Goal: Task Accomplishment & Management: Manage account settings

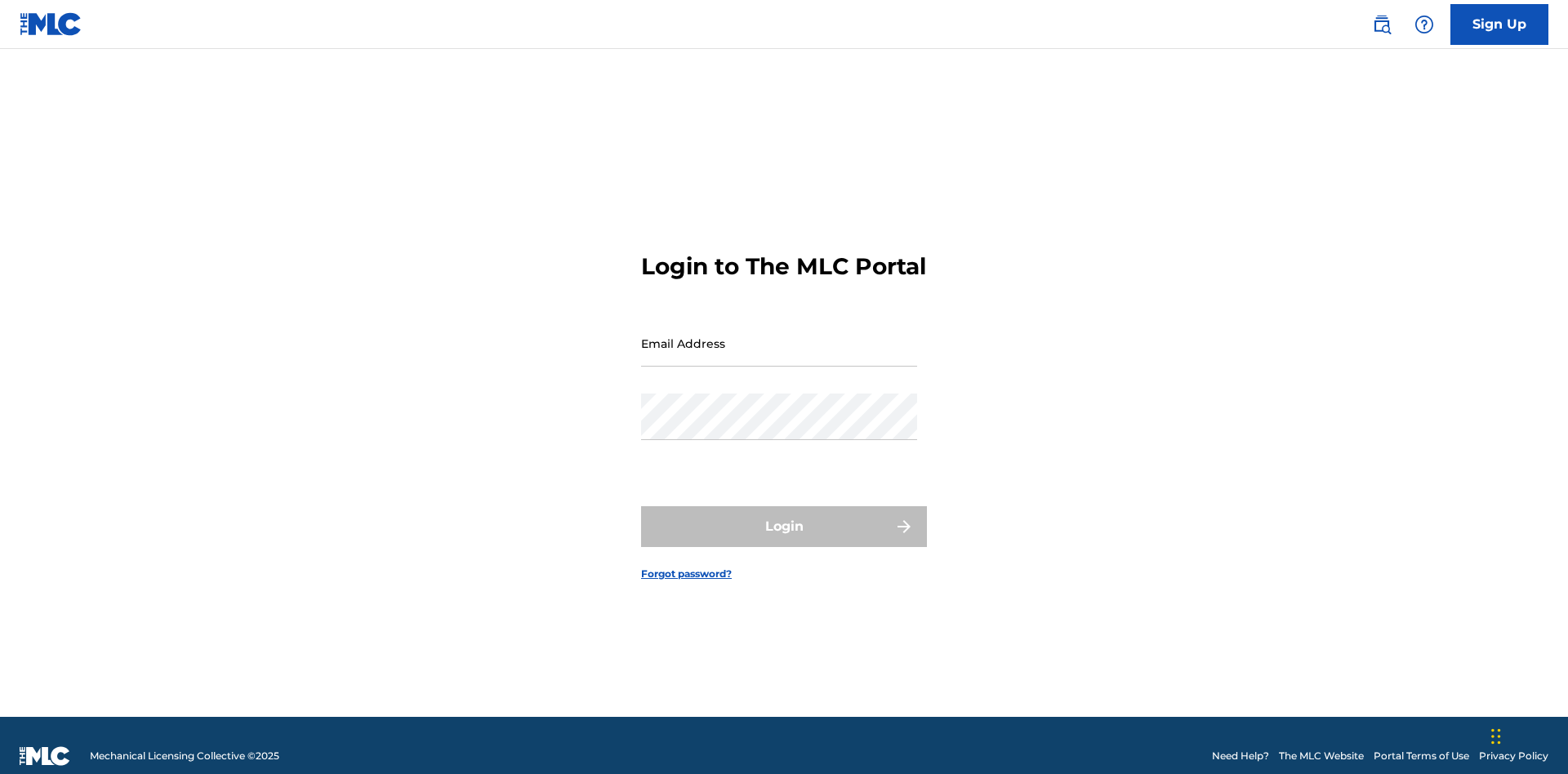
scroll to position [21, 0]
click at [779, 336] on input "Email Address" at bounding box center [779, 343] width 276 height 47
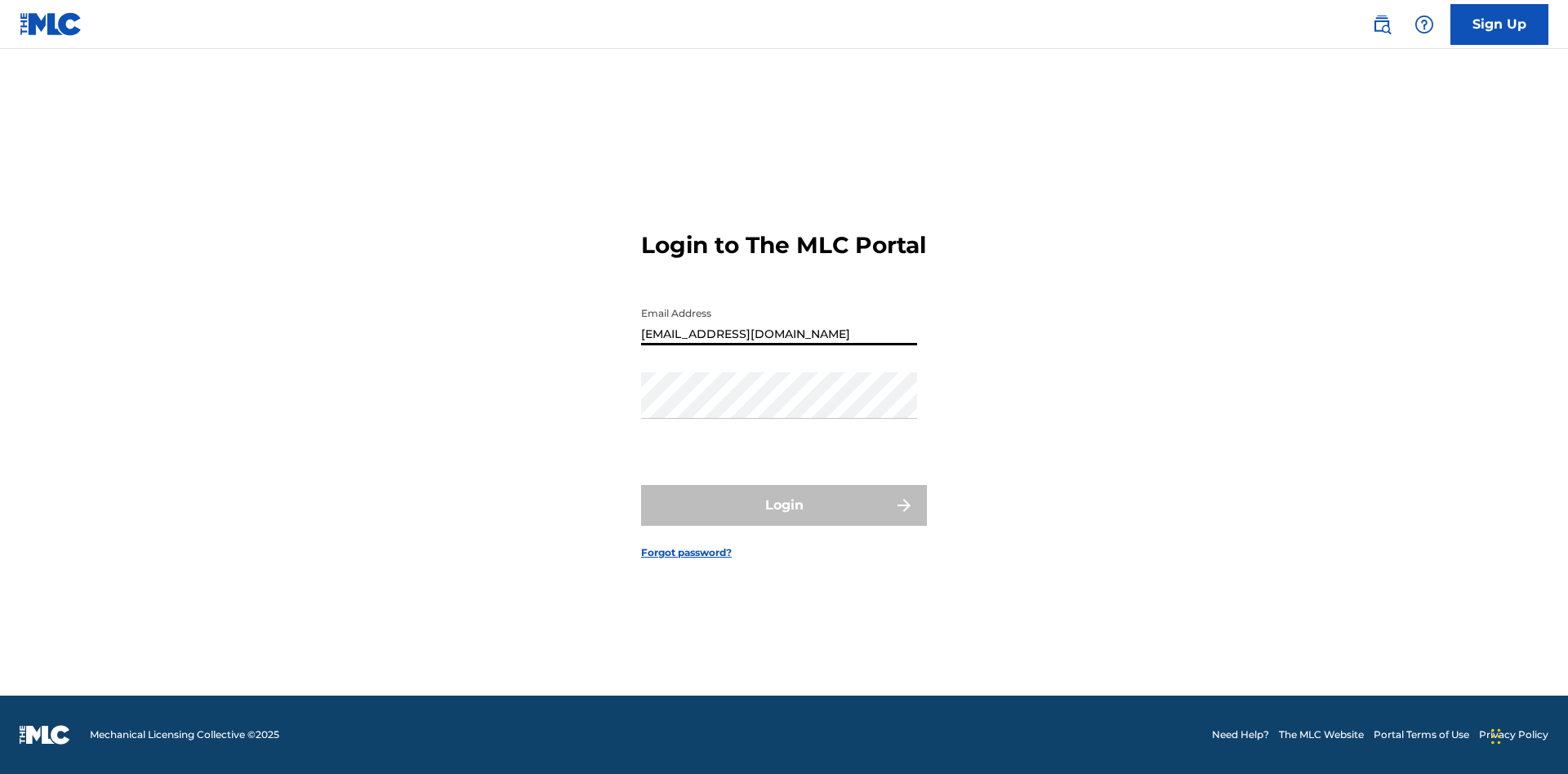
type input "XenaSongwriter@gmail.com"
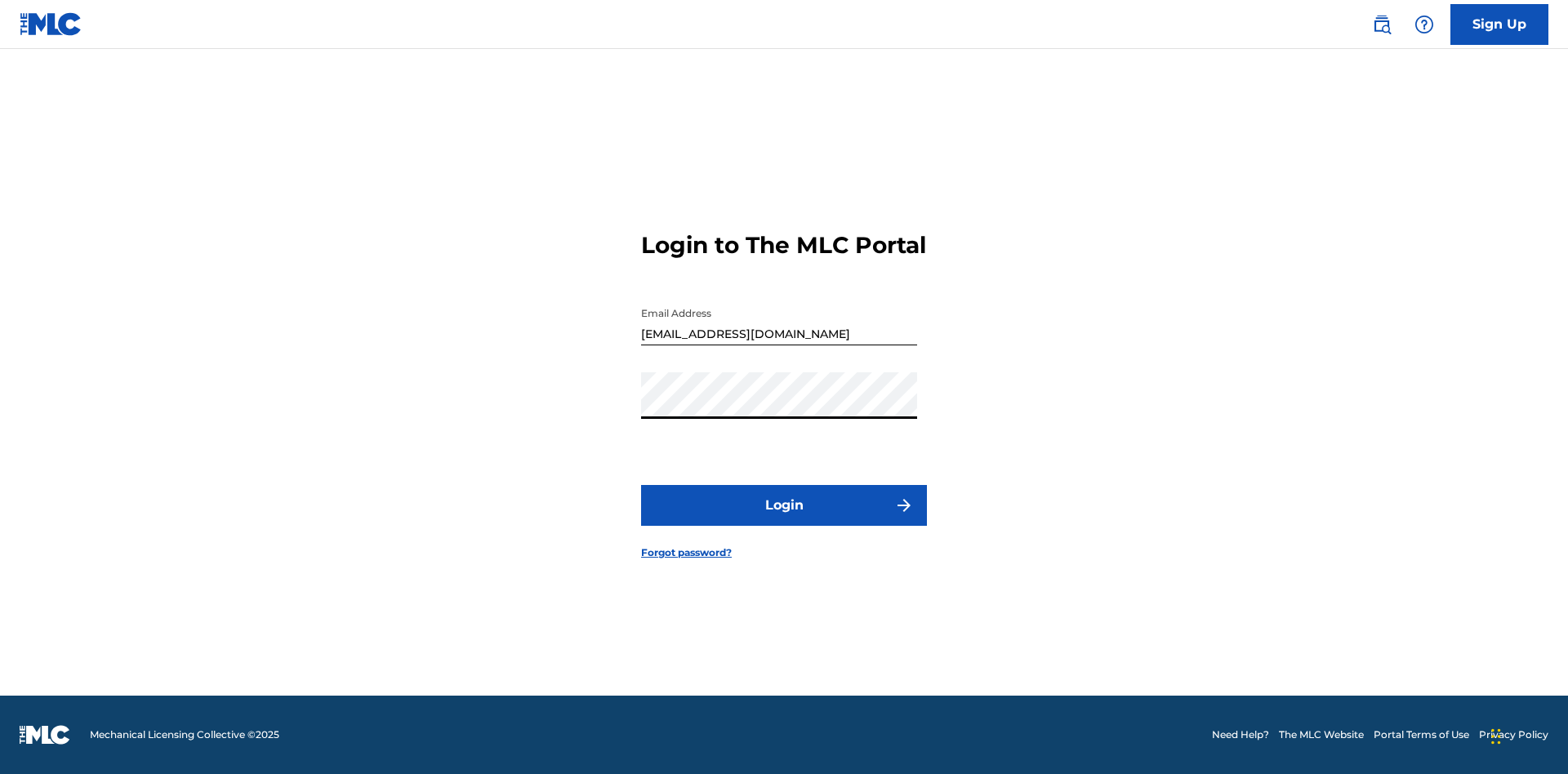
click at [784, 520] on button "Login" at bounding box center [784, 505] width 286 height 41
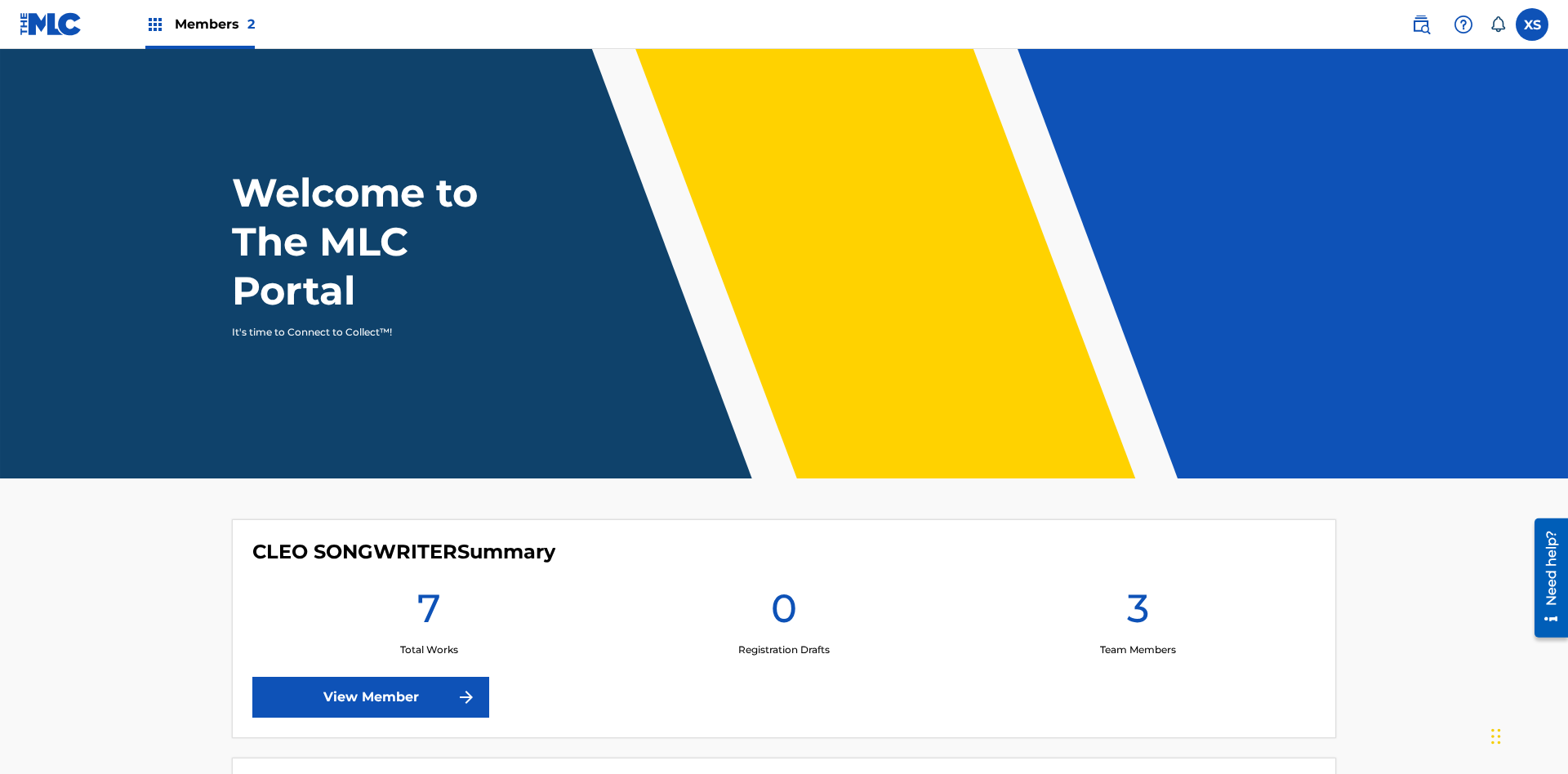
scroll to position [70, 0]
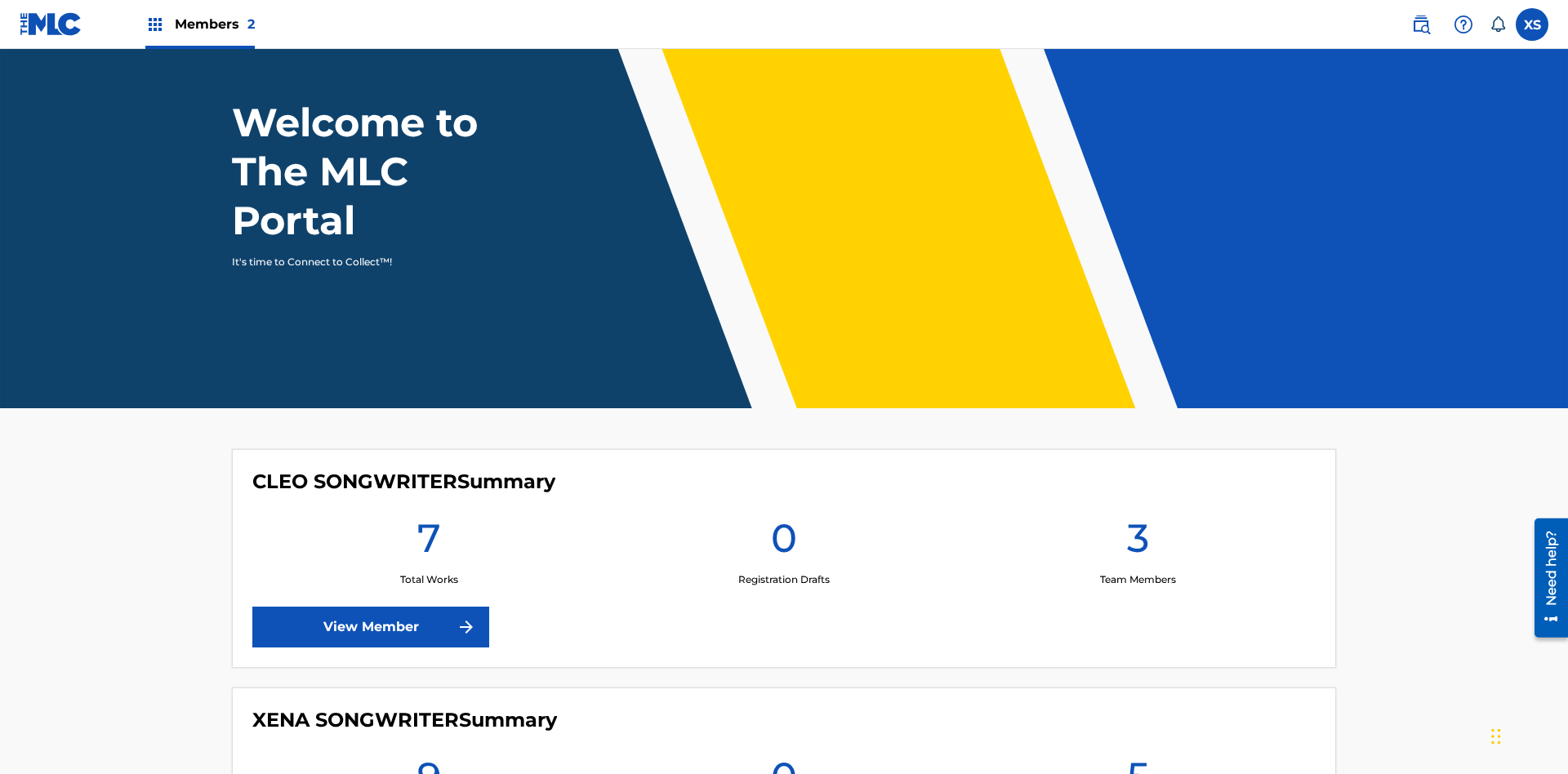
click at [199, 24] on span "Members 2" at bounding box center [214, 24] width 80 height 18
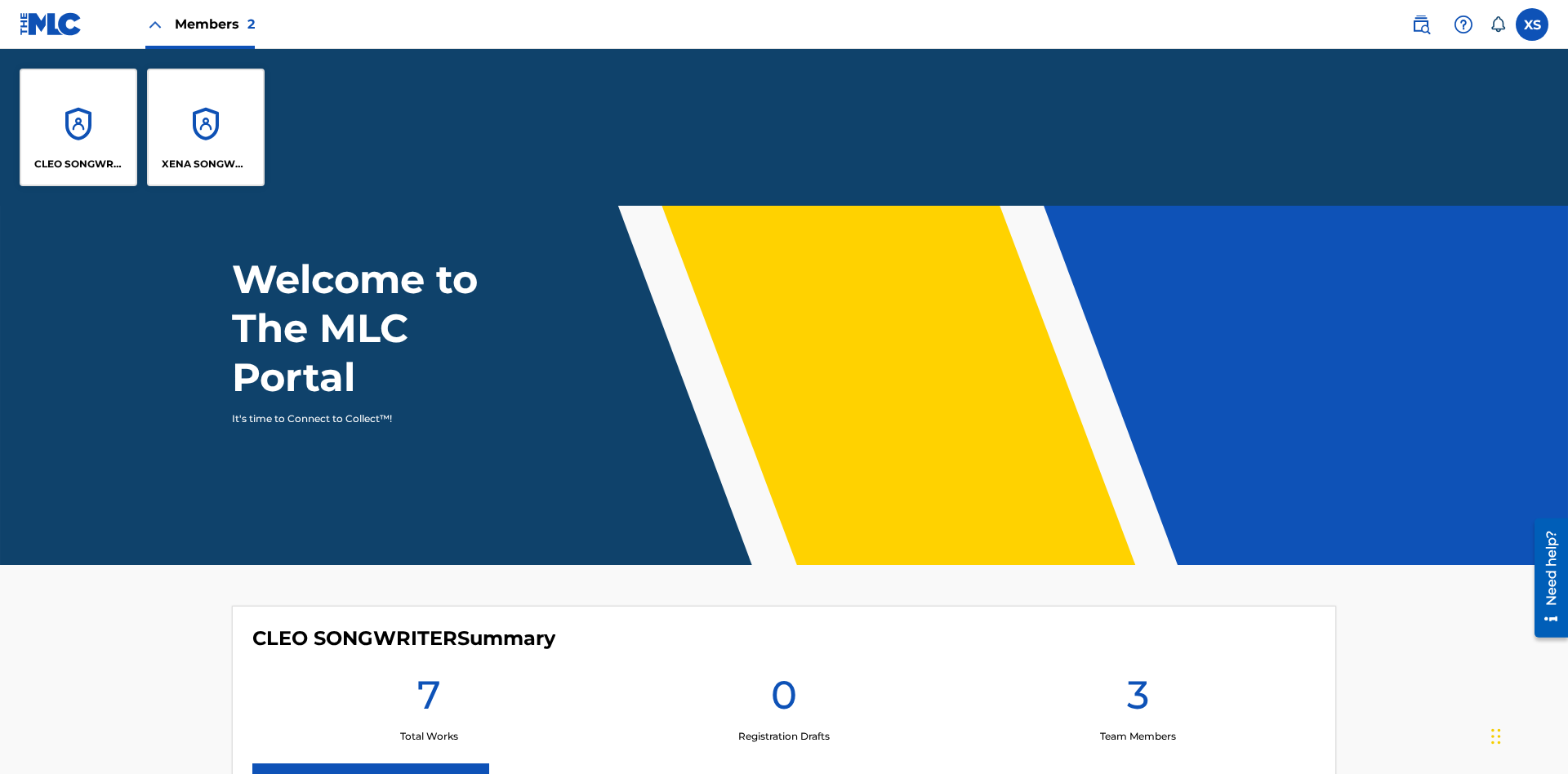
scroll to position [0, 0]
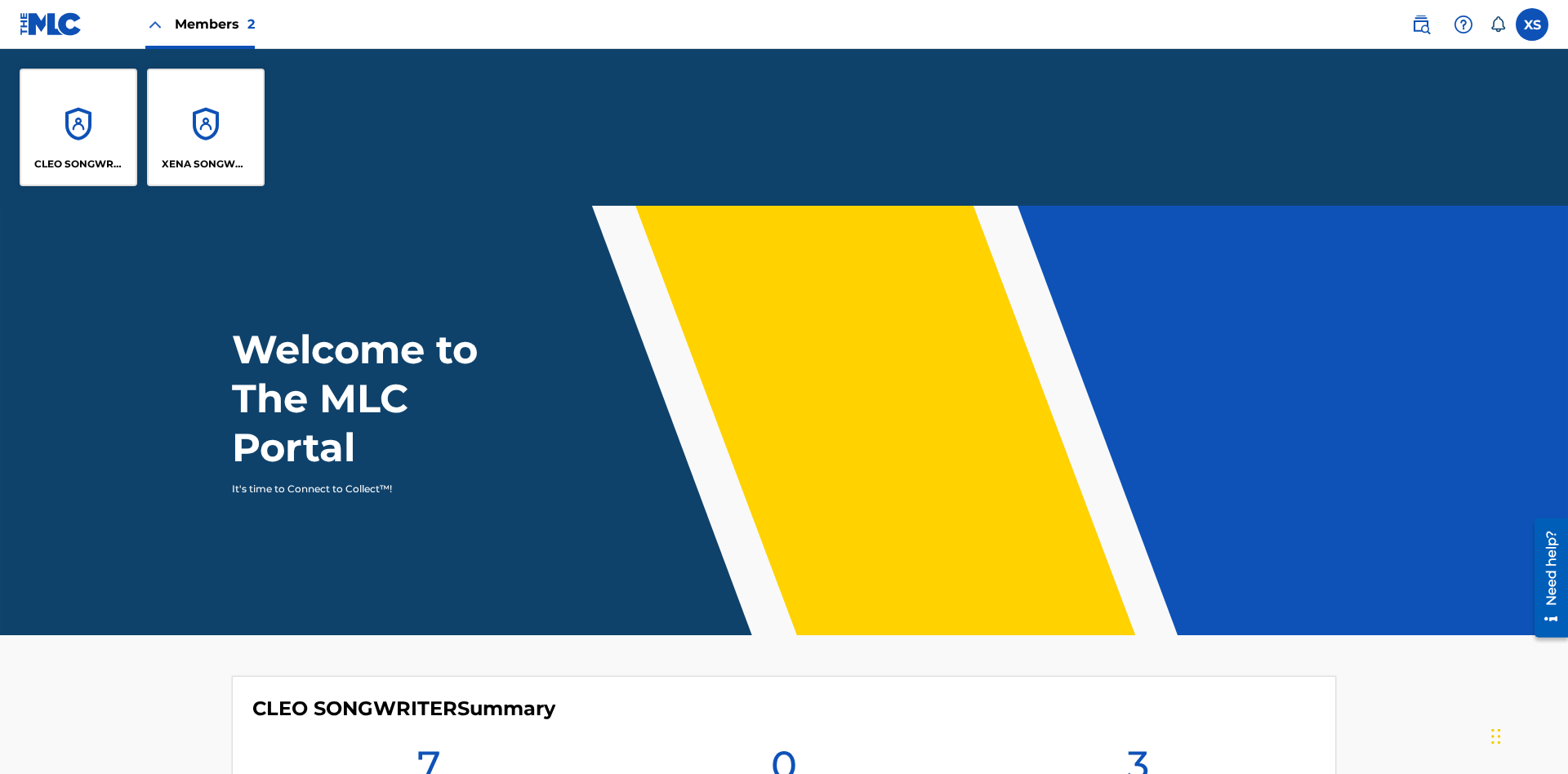
click at [206, 164] on p "XENA SONGWRITER" at bounding box center [205, 164] width 89 height 15
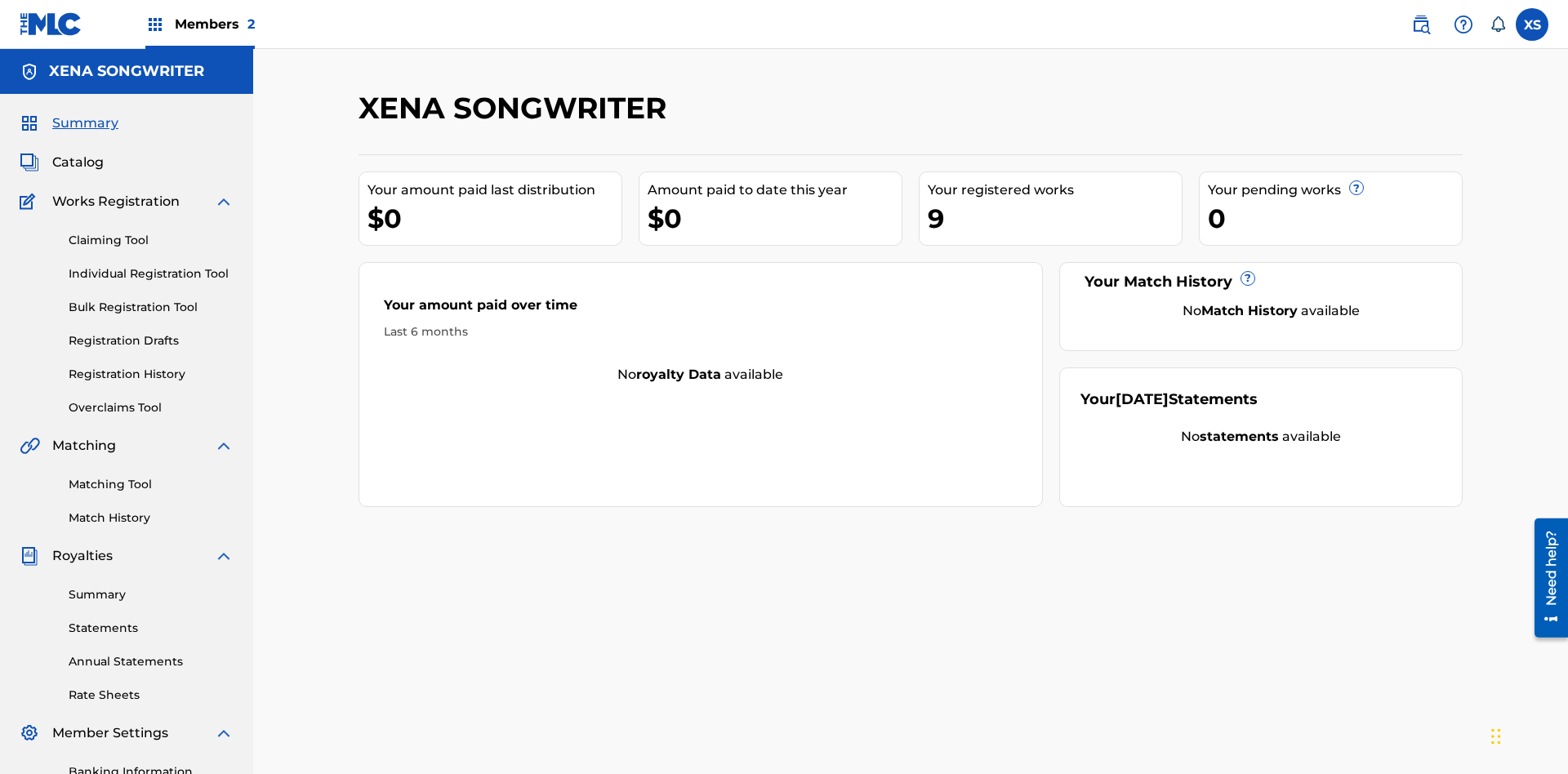
click at [77, 153] on span "Catalog" at bounding box center [78, 162] width 52 height 19
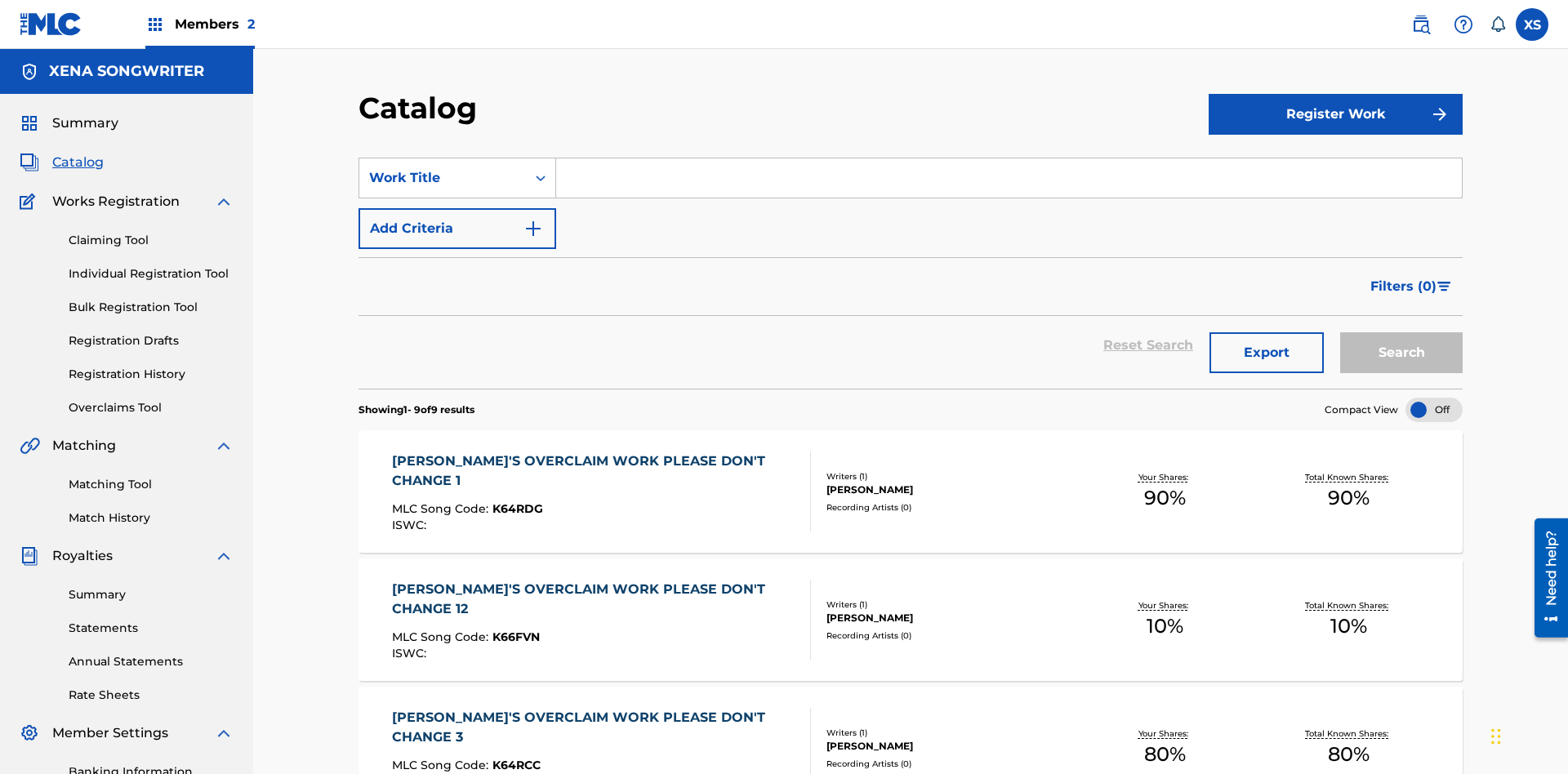
click at [911, 483] on div "DYLAN TANNER HINK" at bounding box center [949, 490] width 247 height 15
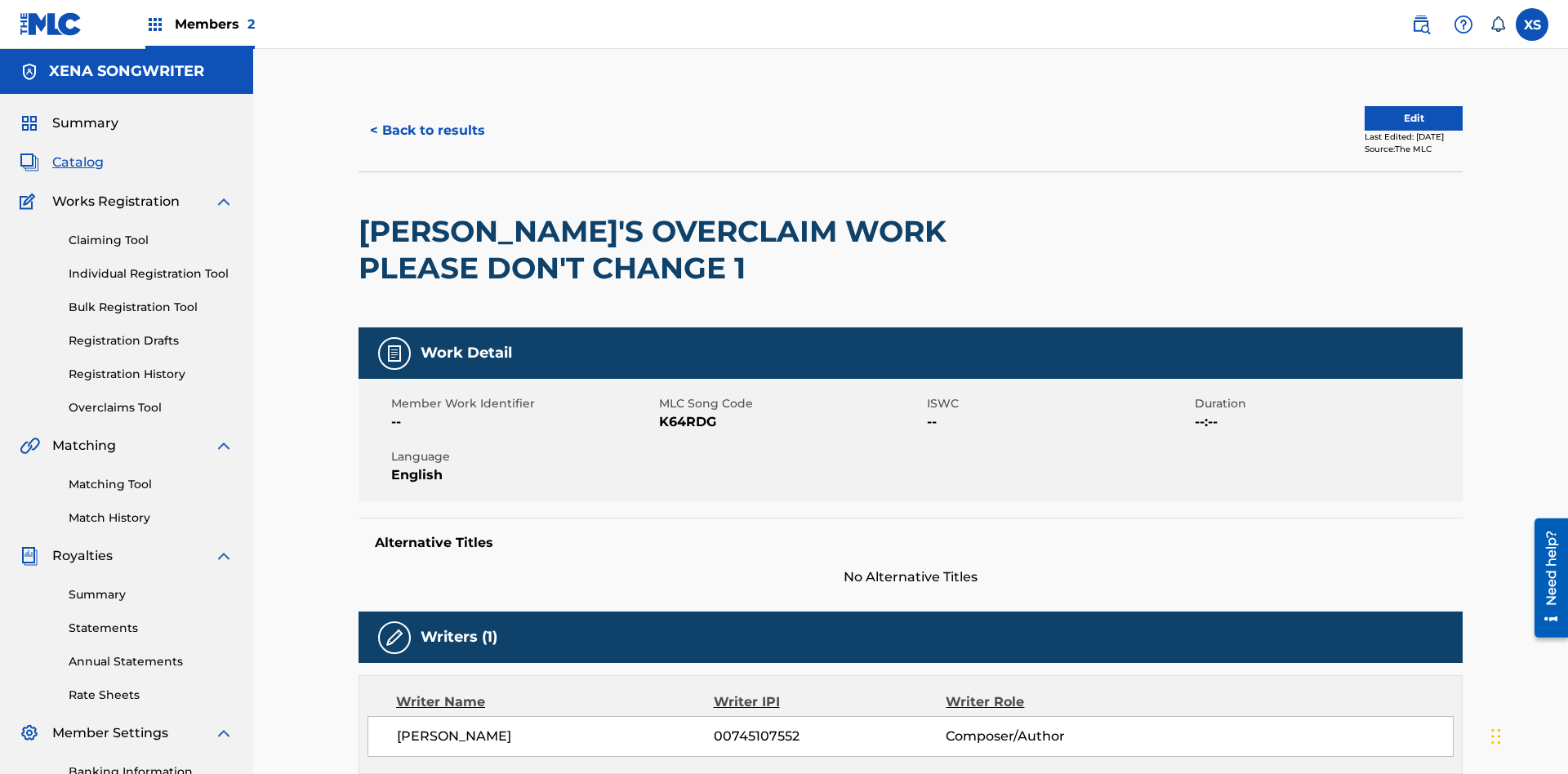
click at [1532, 24] on label at bounding box center [1531, 24] width 32 height 32
click at [1532, 25] on input "XS Xena Songwriter xenasongwriter@gmail.com Notification Preferences Profile Lo…" at bounding box center [1532, 25] width 0 height 0
click at [1373, 231] on p "Log out" at bounding box center [1374, 231] width 39 height 15
click at [1532, 25] on input "XS Xena Songwriter xenasongwriter@gmail.com Notification Preferences Profile Lo…" at bounding box center [1532, 25] width 0 height 0
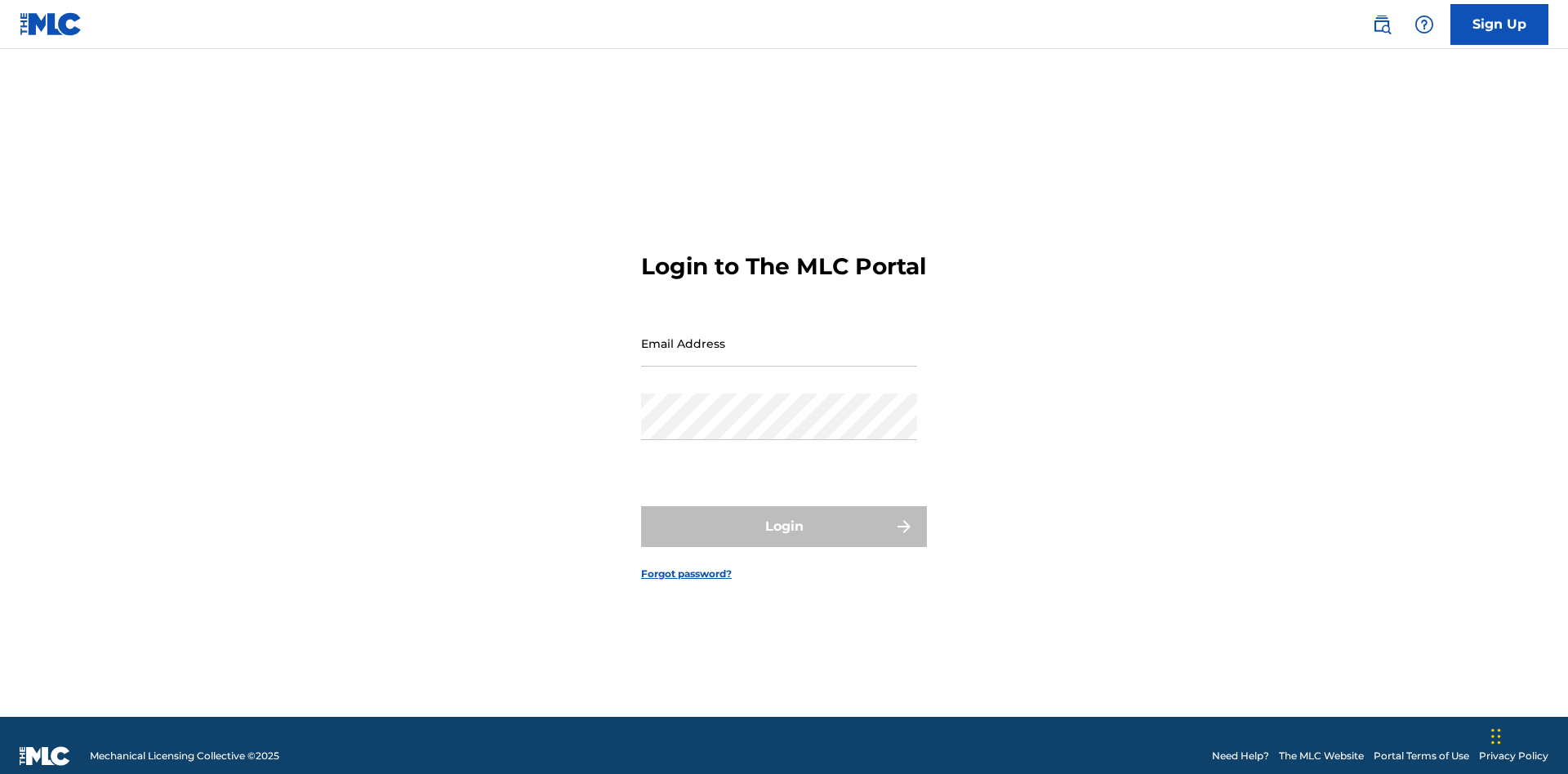
scroll to position [21, 0]
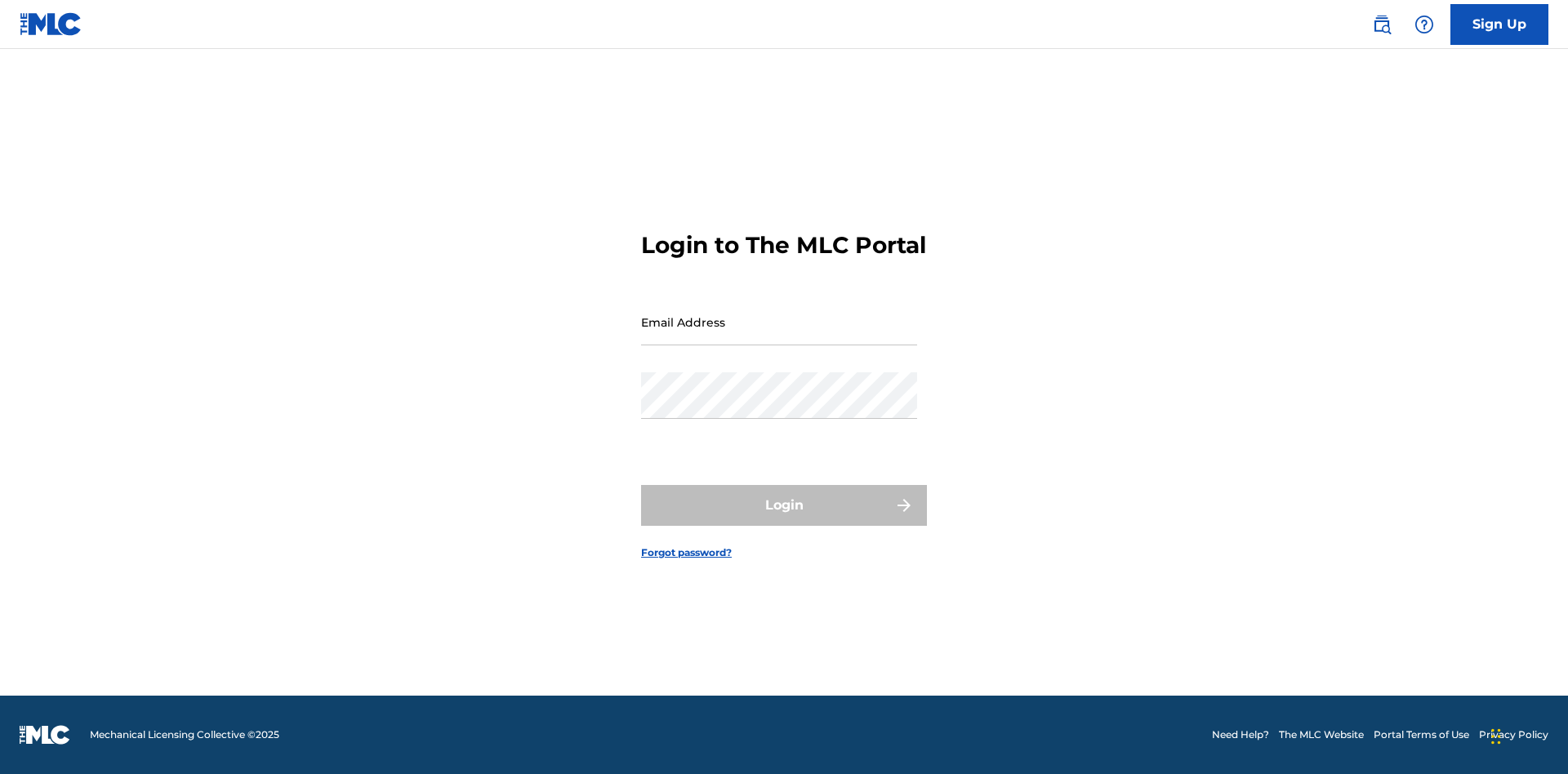
click at [779, 336] on input "Email Address" at bounding box center [779, 322] width 276 height 47
type input "CleoSongwriter@gmail.com"
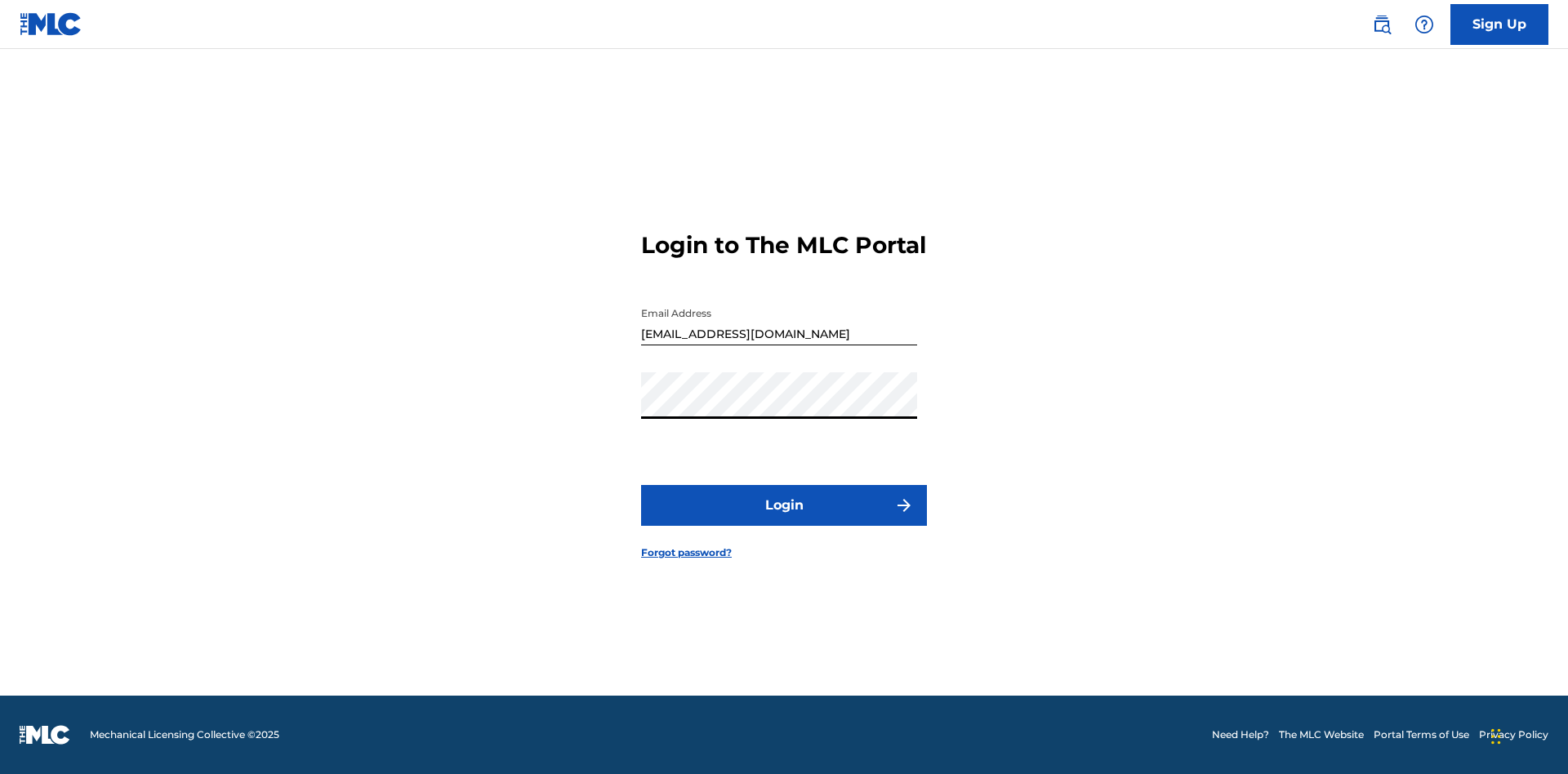
click at [784, 520] on button "Login" at bounding box center [784, 505] width 286 height 41
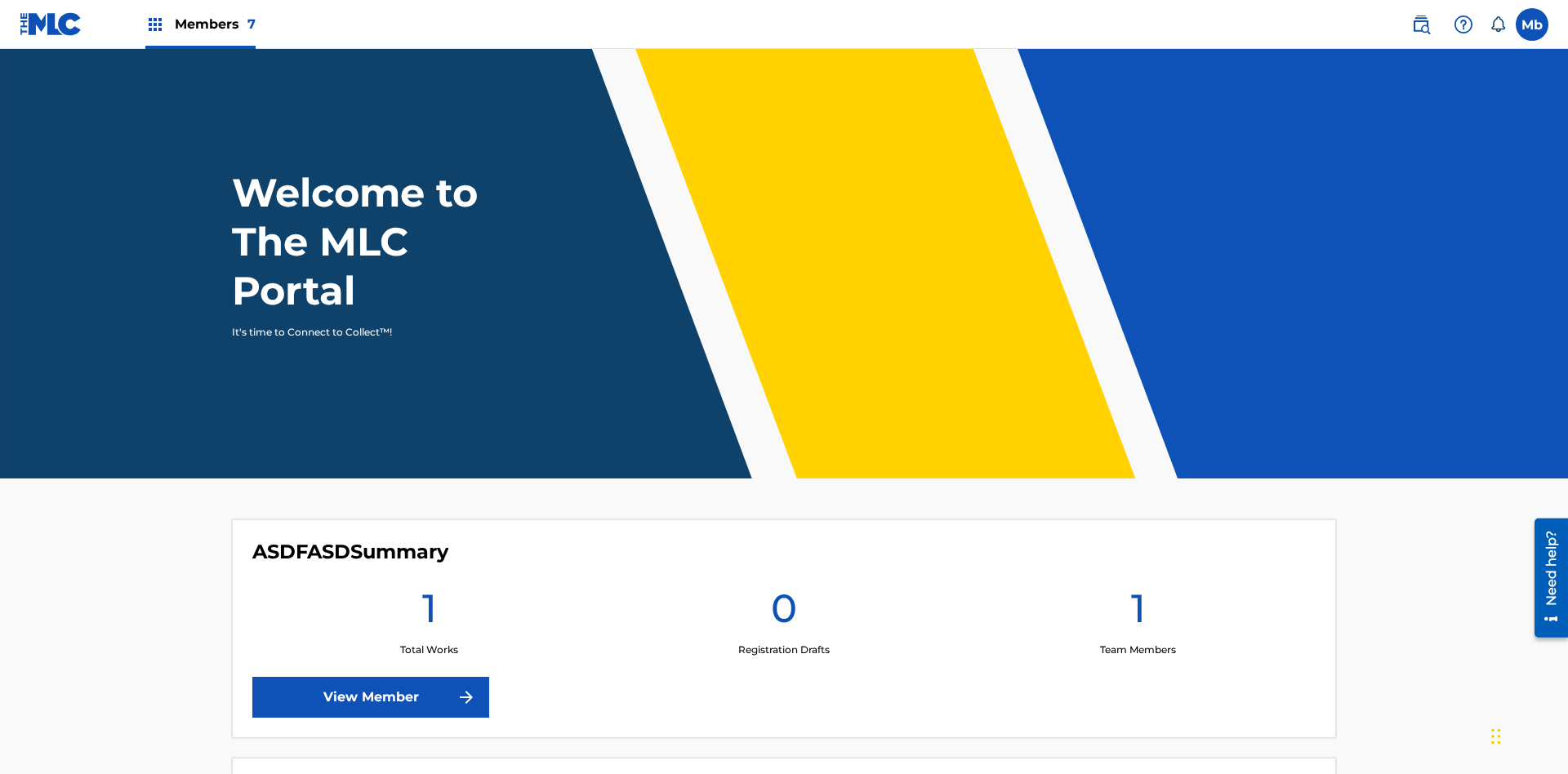
click at [1532, 24] on label at bounding box center [1531, 24] width 32 height 32
click at [1532, 25] on input "Mb MqR2Vjz1BA bnEgATzXdY [EMAIL_ADDRESS][DOMAIN_NAME] Notification Preferences …" at bounding box center [1532, 25] width 0 height 0
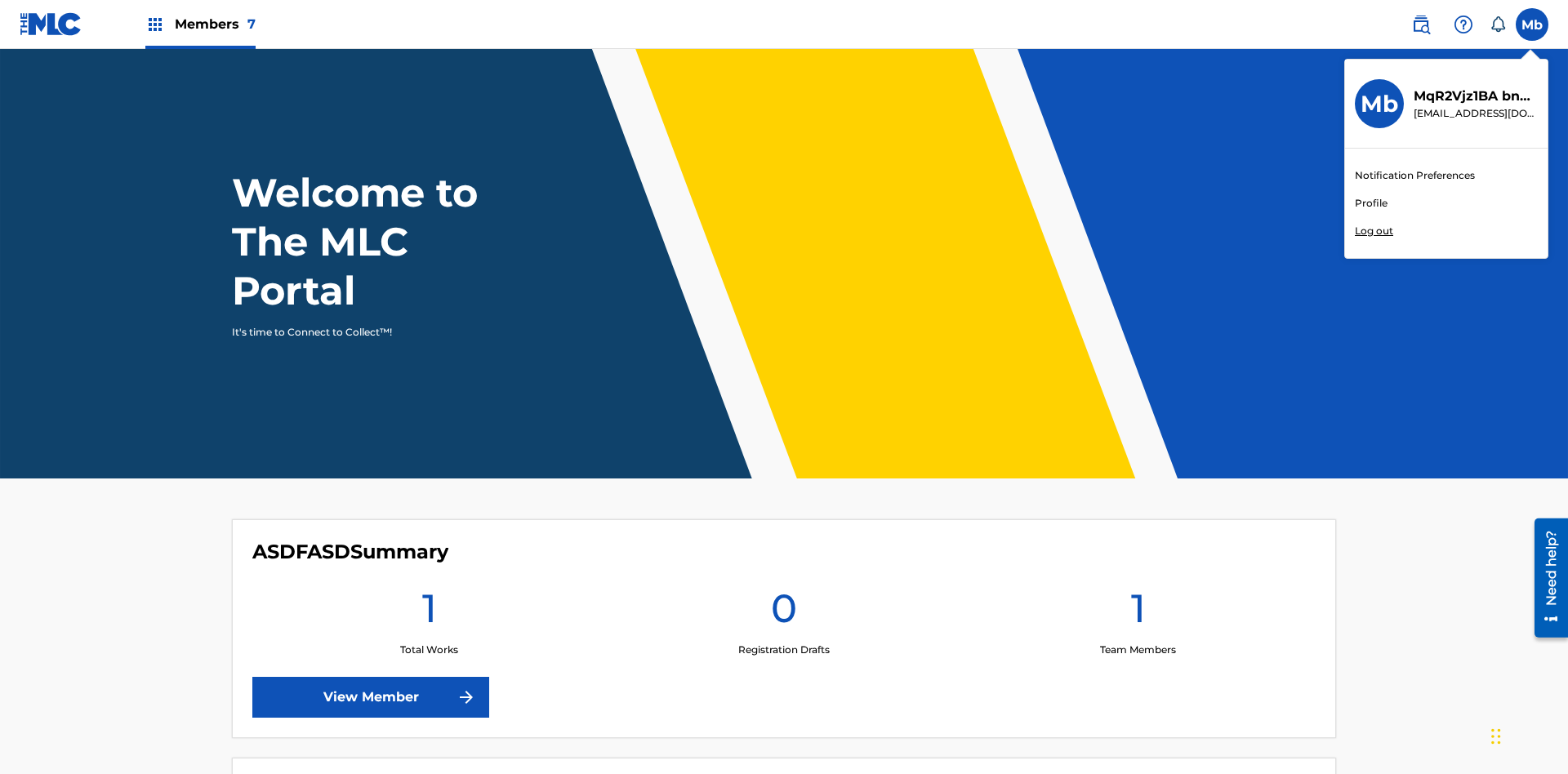
click at [1373, 231] on p "Log out" at bounding box center [1374, 231] width 39 height 15
click at [1532, 25] on input "Mb MqR2Vjz1BA bnEgATzXdY cleosongwriter@gmail.com Notification Preferences Prof…" at bounding box center [1532, 25] width 0 height 0
